Goal: Find specific page/section: Find specific page/section

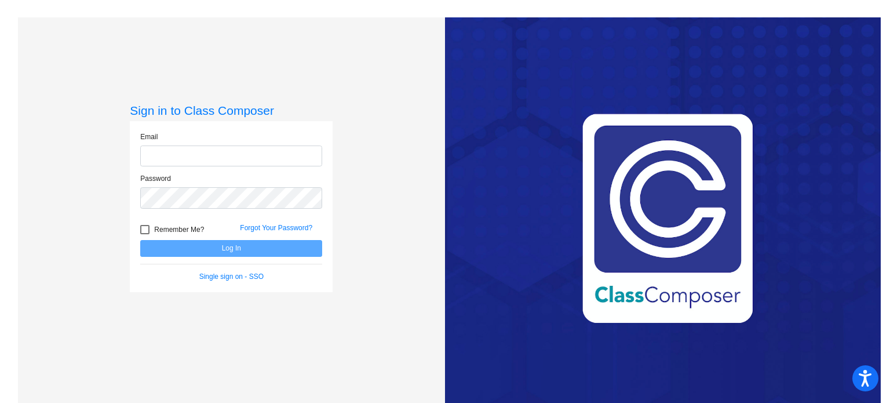
type input "[PERSON_NAME][EMAIL_ADDRESS][PERSON_NAME][DOMAIN_NAME]"
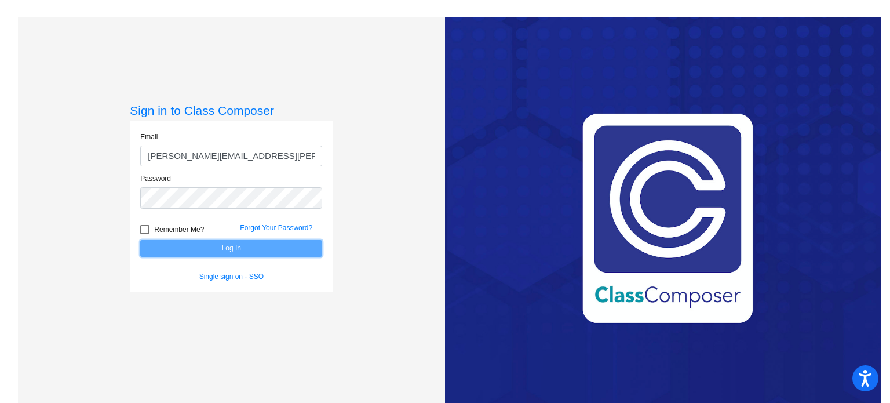
click at [213, 243] on button "Log In" at bounding box center [231, 248] width 182 height 17
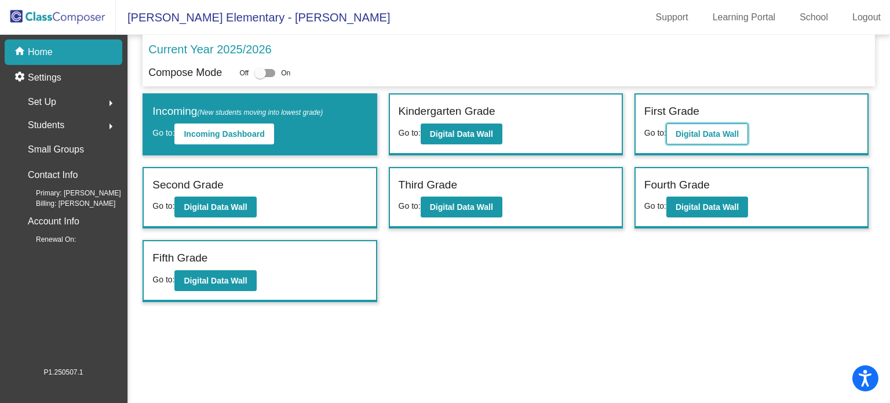
click at [698, 133] on b "Digital Data Wall" at bounding box center [707, 133] width 63 height 9
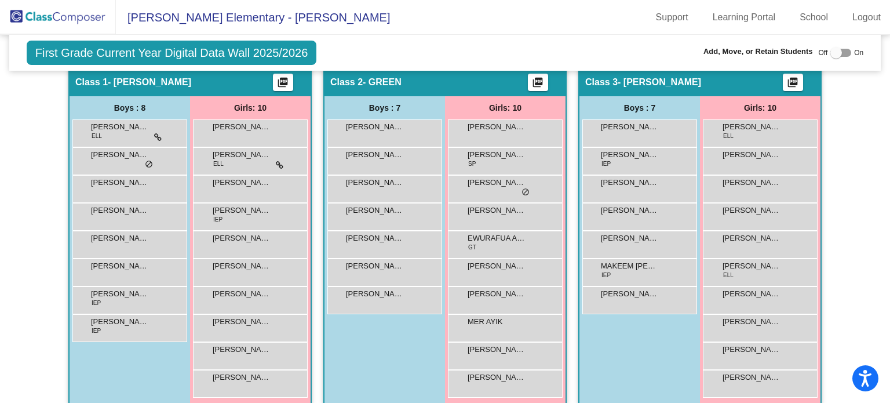
scroll to position [282, 0]
